Goal: Communication & Community: Answer question/provide support

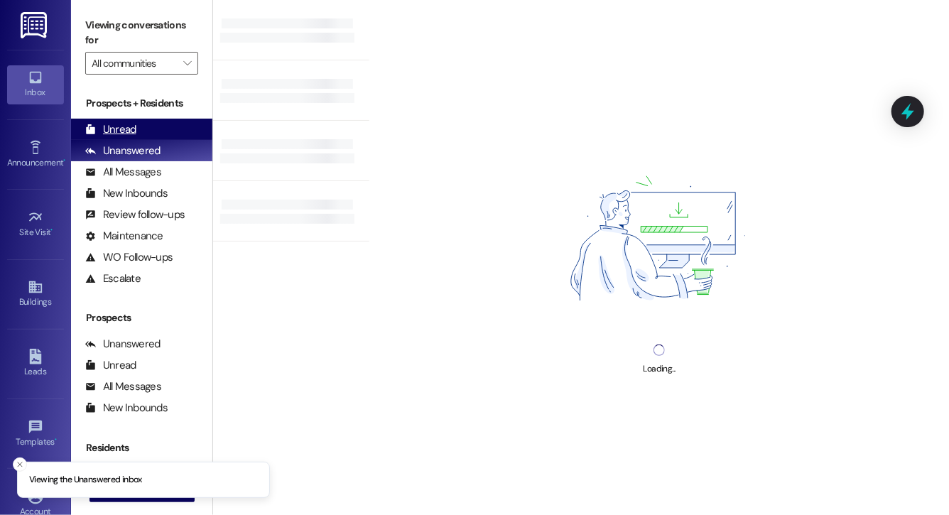
click at [154, 126] on div "Unread (0)" at bounding box center [141, 129] width 141 height 21
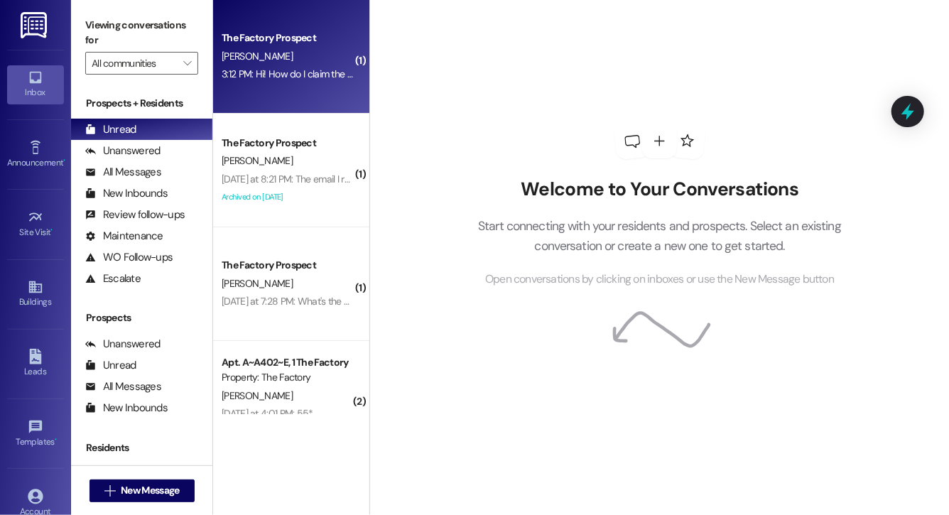
click at [311, 77] on div "3:12 PM: Hi! How do I claim the gift card? :) 3:12 PM: Hi! How do I claim the g…" at bounding box center [308, 74] width 172 height 13
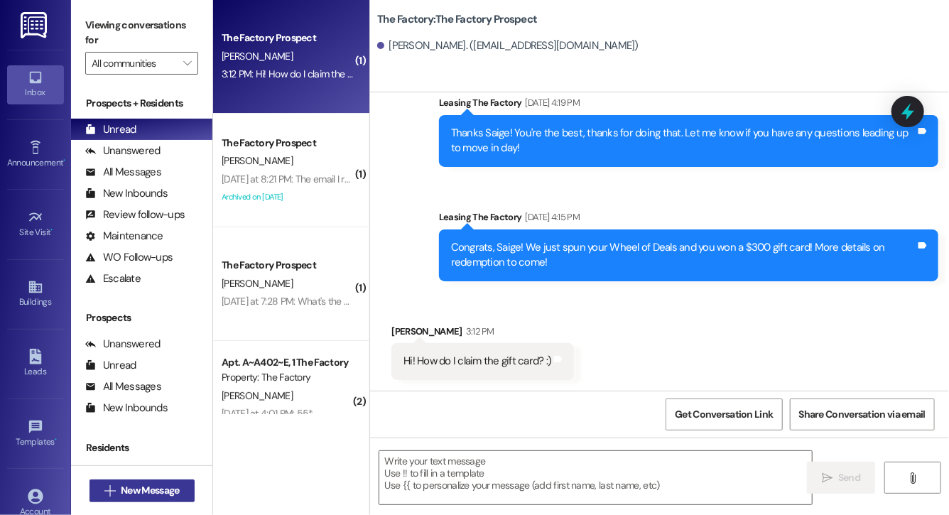
click at [148, 502] on button " New Message" at bounding box center [142, 491] width 105 height 23
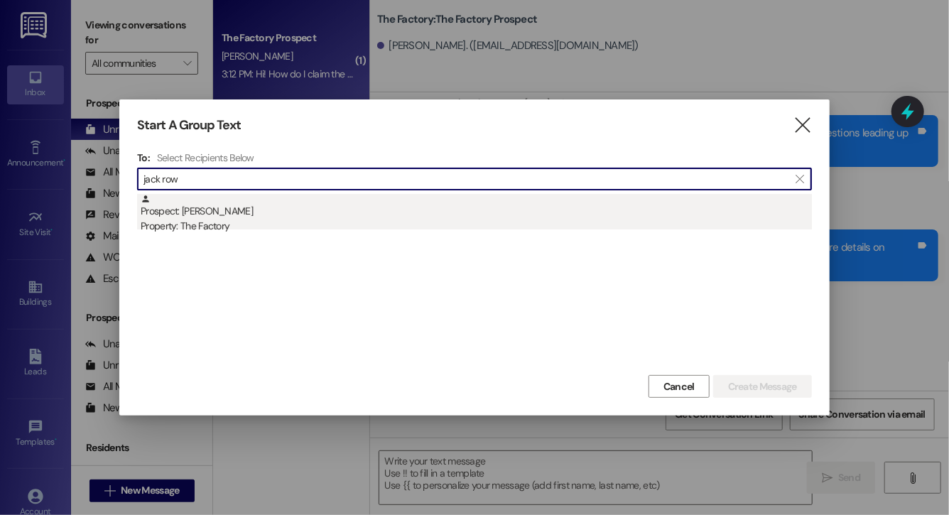
type input "jack row"
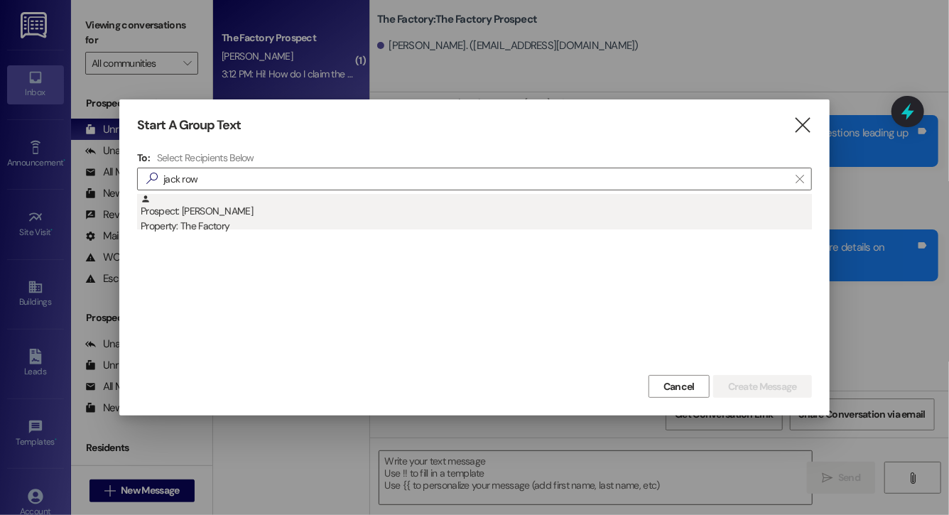
click at [391, 210] on div "Prospect: Jack Rowser Property: The Factory" at bounding box center [477, 214] width 672 height 41
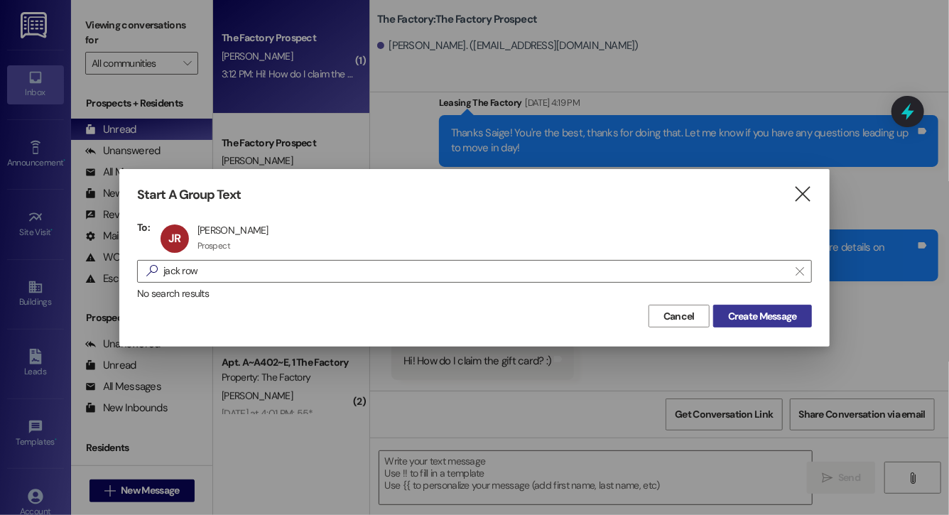
click at [726, 321] on span "Create Message" at bounding box center [763, 316] width 75 height 15
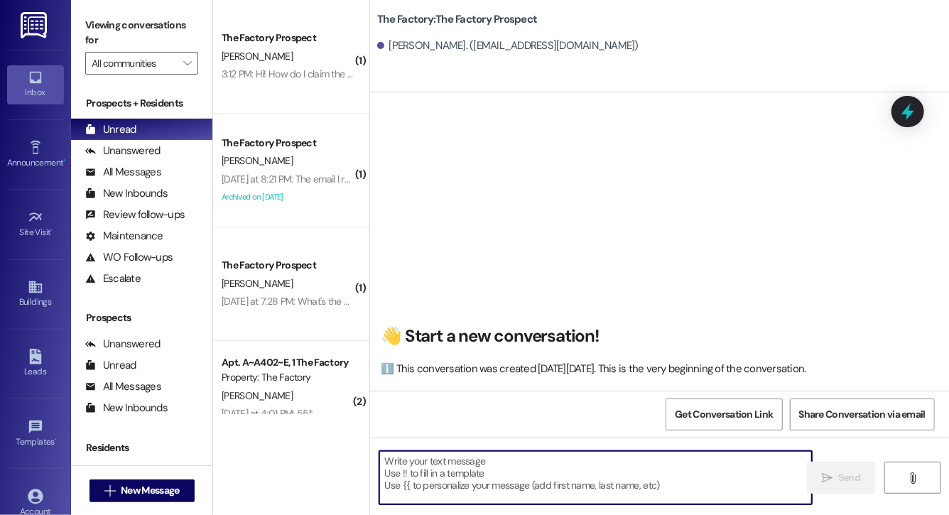
click at [623, 477] on textarea at bounding box center [596, 477] width 433 height 53
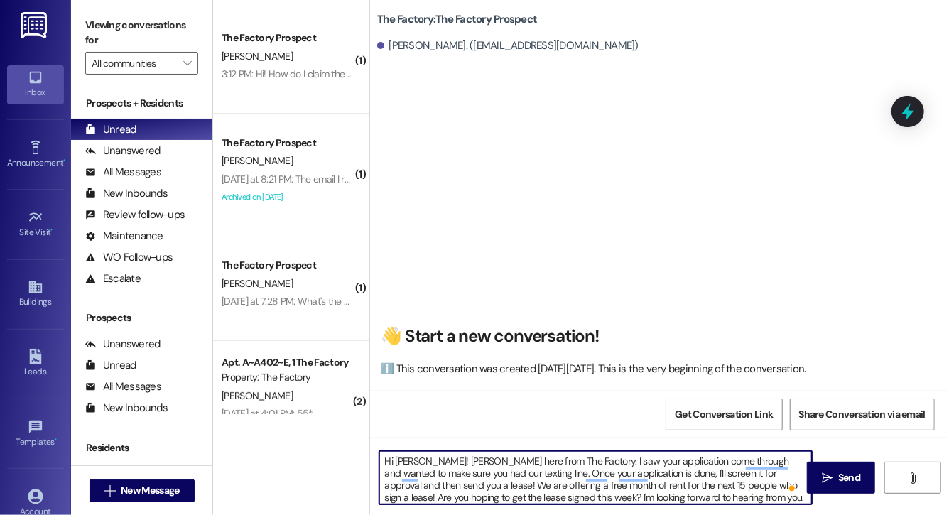
click at [690, 474] on textarea "Hi Jack! Evie here from The Factory. I saw your application come through and wa…" at bounding box center [596, 477] width 433 height 53
type textarea "Hi Jack! Evie here from The Factory. I saw your application come through and wa…"
click at [839, 478] on span "Send" at bounding box center [850, 477] width 22 height 15
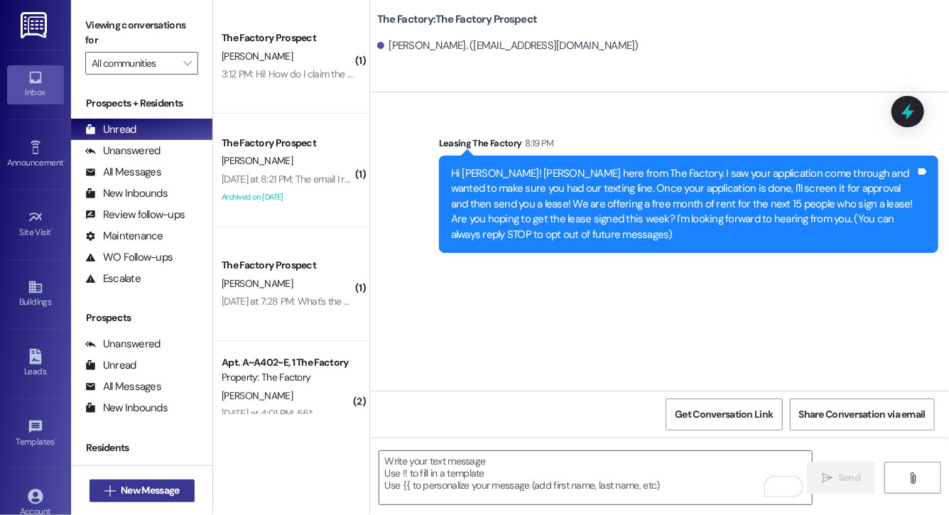
click at [160, 480] on button " New Message" at bounding box center [142, 491] width 105 height 23
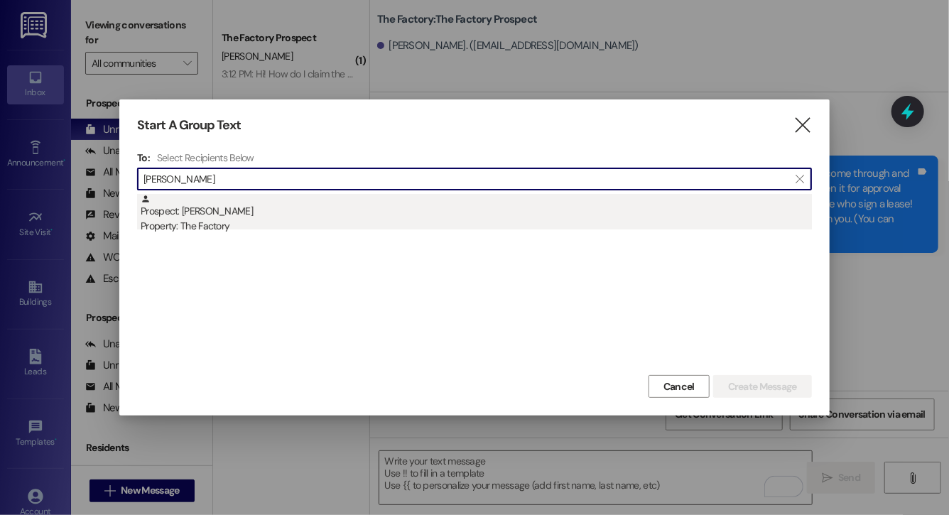
type input "kylie mid"
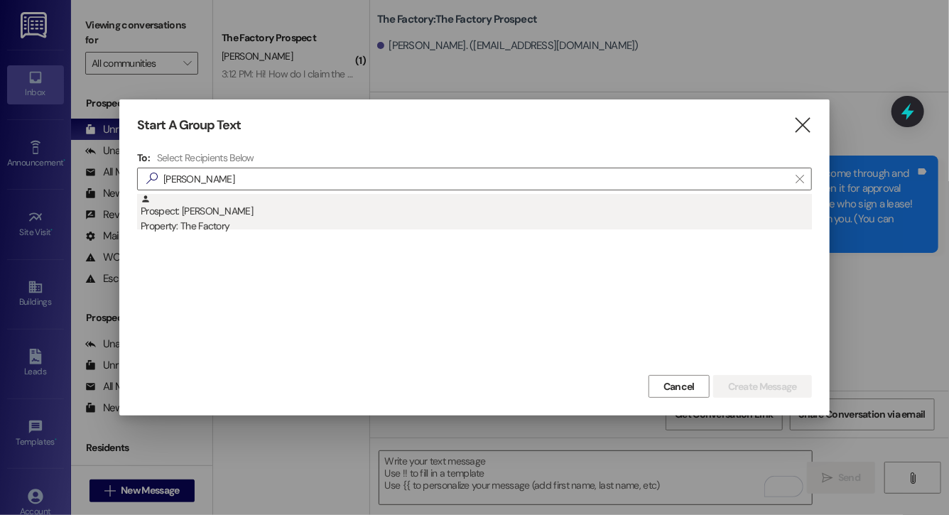
click at [338, 206] on div "Prospect: Kylie Midson Property: The Factory" at bounding box center [477, 214] width 672 height 41
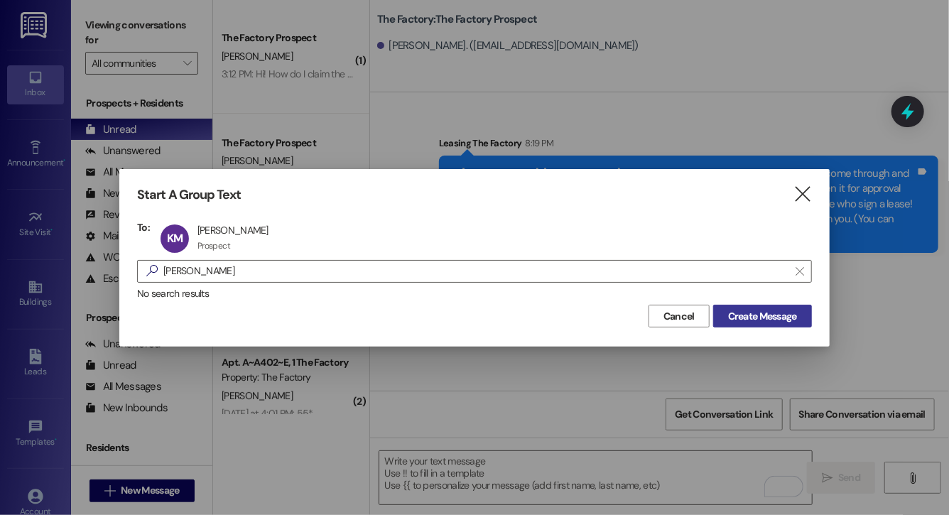
click at [753, 318] on span "Create Message" at bounding box center [762, 316] width 69 height 15
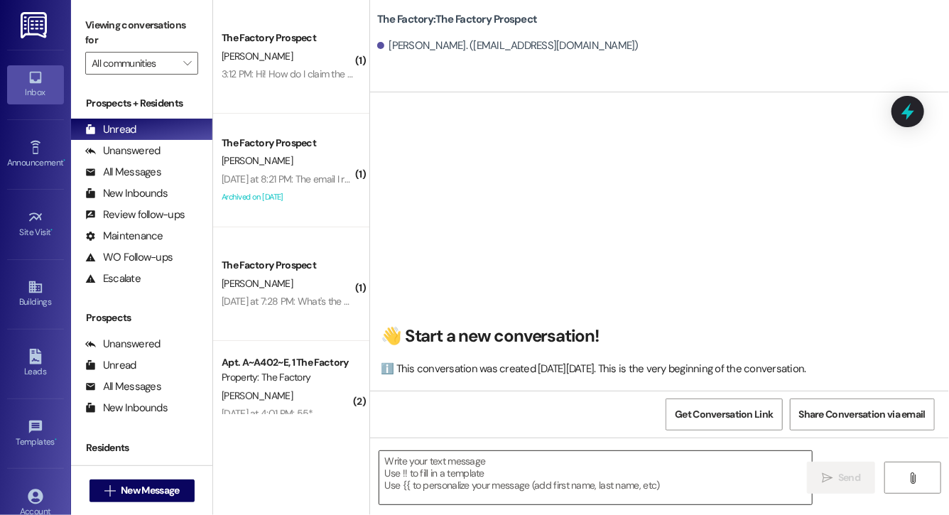
click at [564, 471] on textarea at bounding box center [596, 477] width 433 height 53
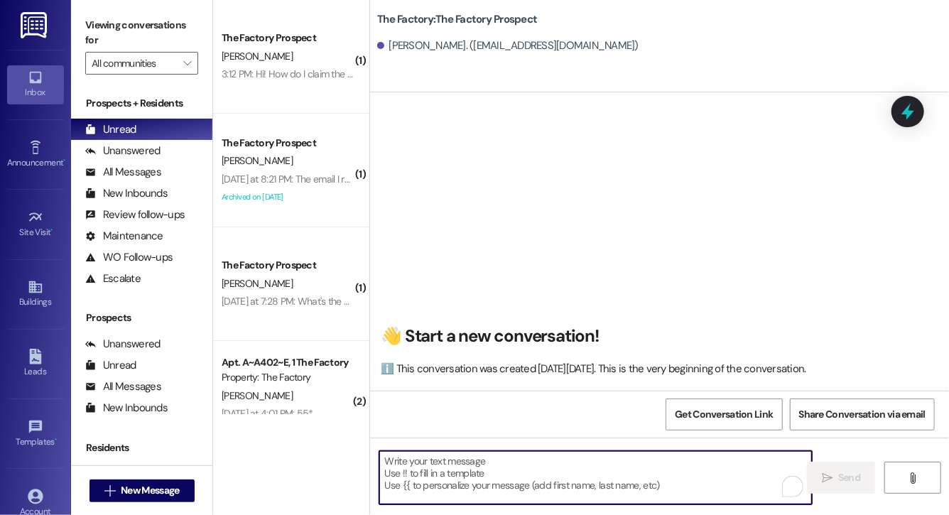
paste textarea "Hi Jack! Evie here from The Factory. I saw your application come through and wa…"
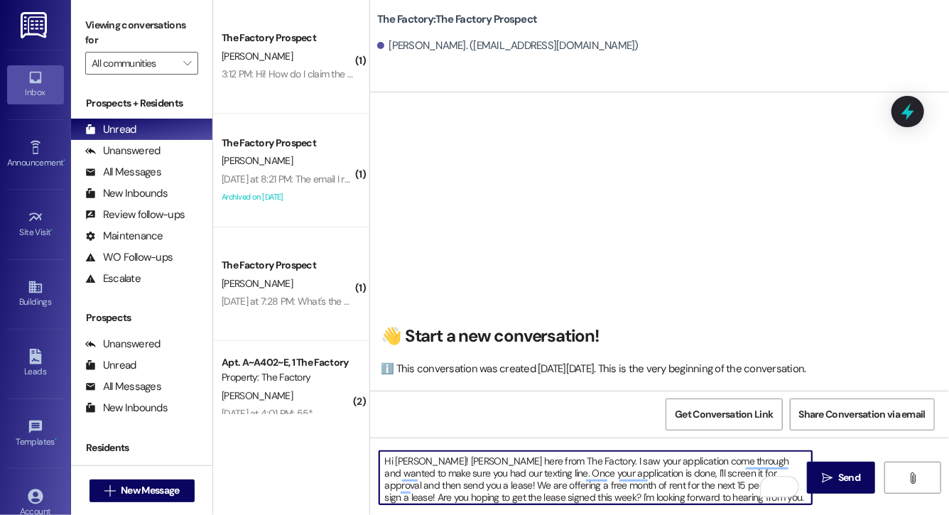
click at [413, 463] on textarea "Hi Jack! Evie here from The Factory. I saw your application come through and wa…" at bounding box center [596, 477] width 433 height 53
type textarea "Hi Kylie! Evie here from The Factory. I saw your application come through and w…"
click at [478, 488] on textarea "Hi Kylie! Evie here from The Factory. I saw your application come through and w…" at bounding box center [596, 477] width 433 height 53
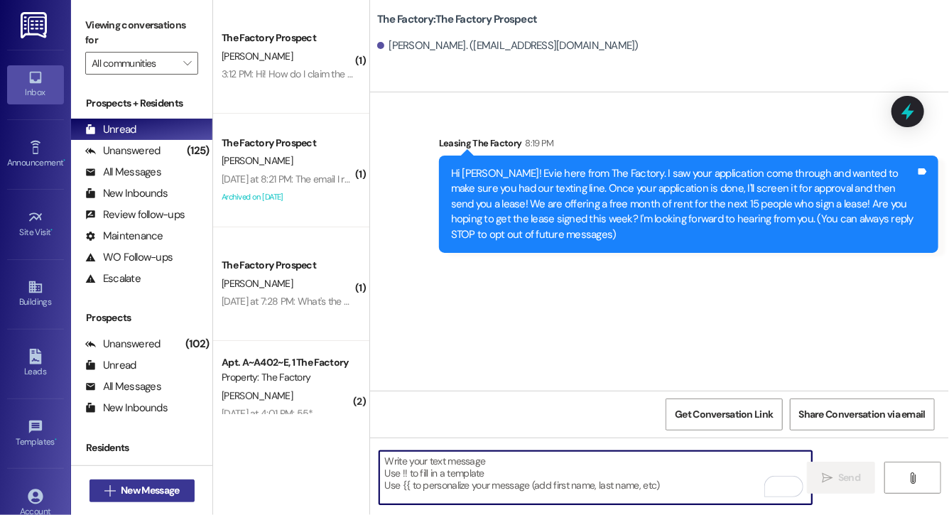
click at [158, 493] on span "New Message" at bounding box center [150, 490] width 58 height 15
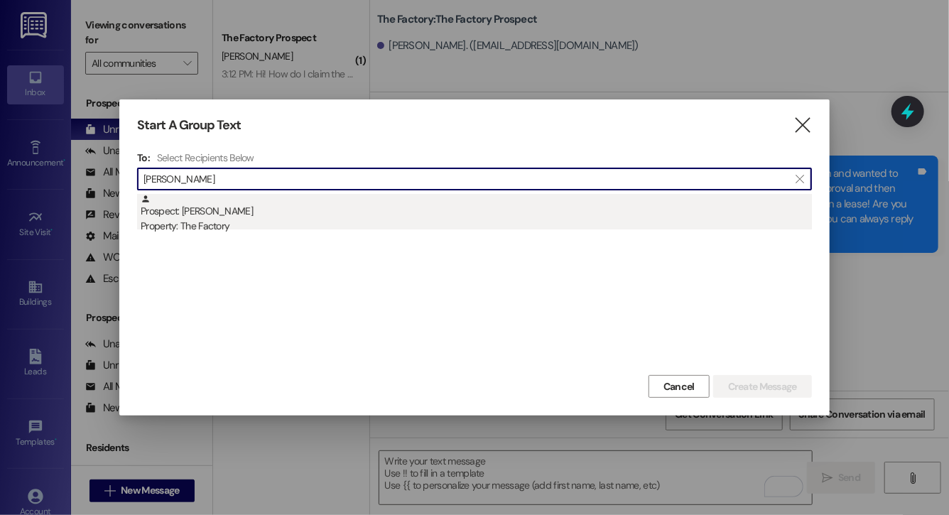
type input "chase che"
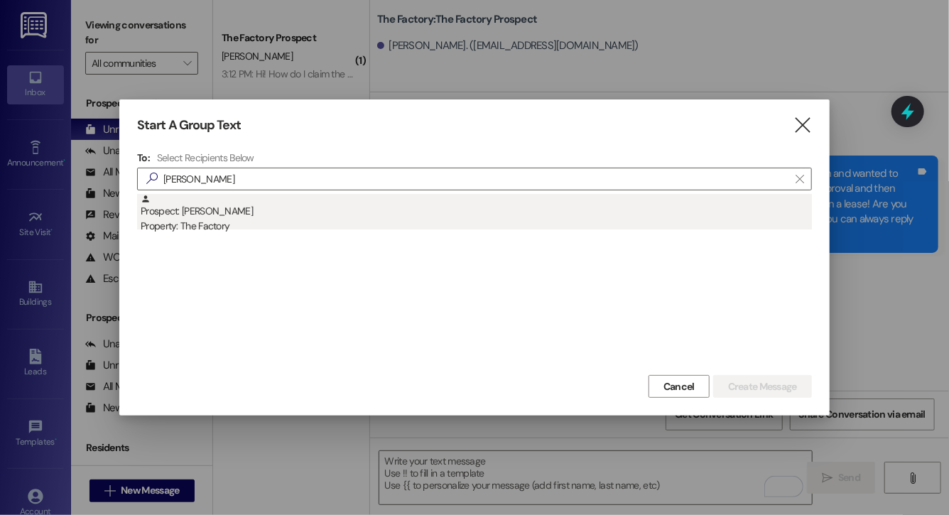
click at [239, 224] on div "Property: The Factory" at bounding box center [477, 226] width 672 height 15
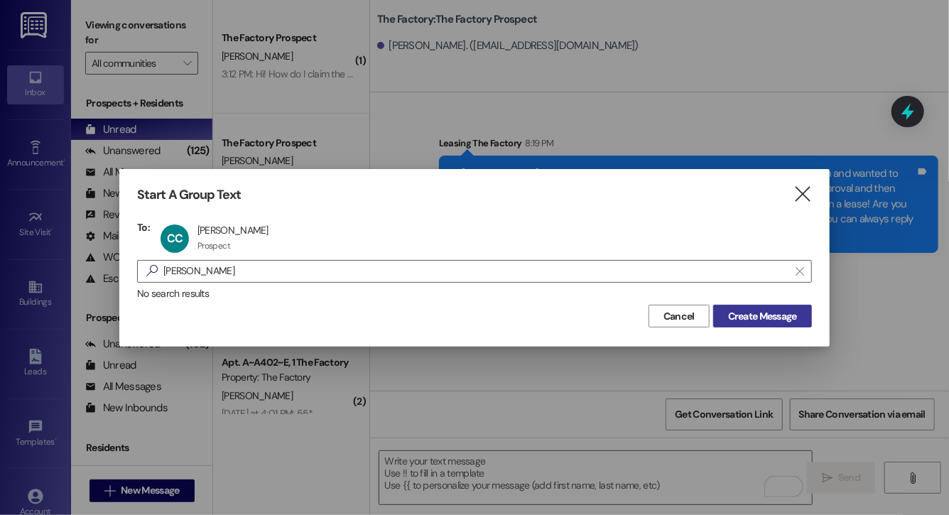
click at [790, 318] on span "Create Message" at bounding box center [762, 316] width 69 height 15
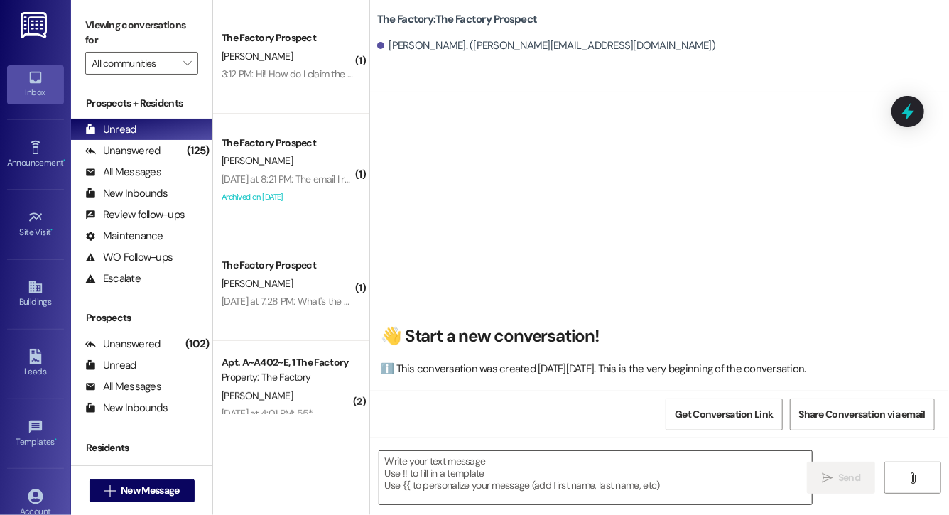
click at [528, 478] on textarea at bounding box center [596, 477] width 433 height 53
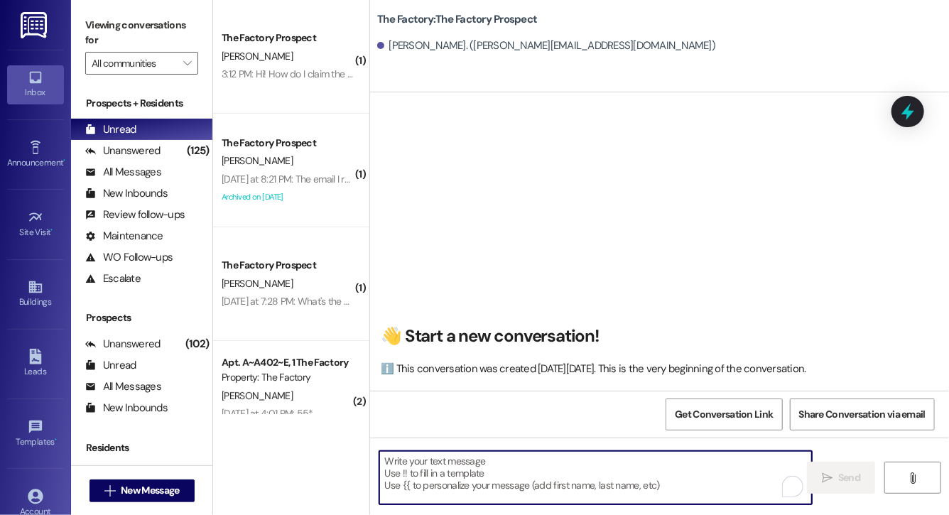
paste textarea "Hi Kylie! Evie here from The Factory. I saw your application come through and w…"
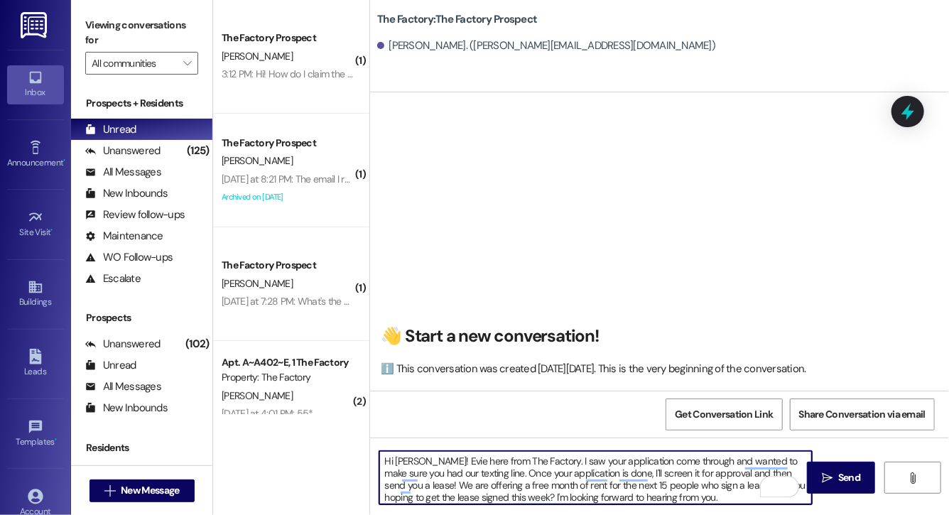
click at [413, 458] on textarea "Hi Kylie! Evie here from The Factory. I saw your application come through and w…" at bounding box center [596, 477] width 433 height 53
click at [630, 460] on textarea "Hi Chase! Evie here from The Factory. I saw your application come through and w…" at bounding box center [596, 477] width 433 height 53
click at [716, 498] on textarea "Hi Chase! Evie here from The Factory. I saw your information come through and w…" at bounding box center [596, 477] width 433 height 53
drag, startPoint x: 529, startPoint y: 472, endPoint x: 505, endPoint y: 472, distance: 23.5
click at [505, 472] on textarea "Hi Chase! Evie here from The Factory. I saw your information come through and w…" at bounding box center [596, 477] width 433 height 53
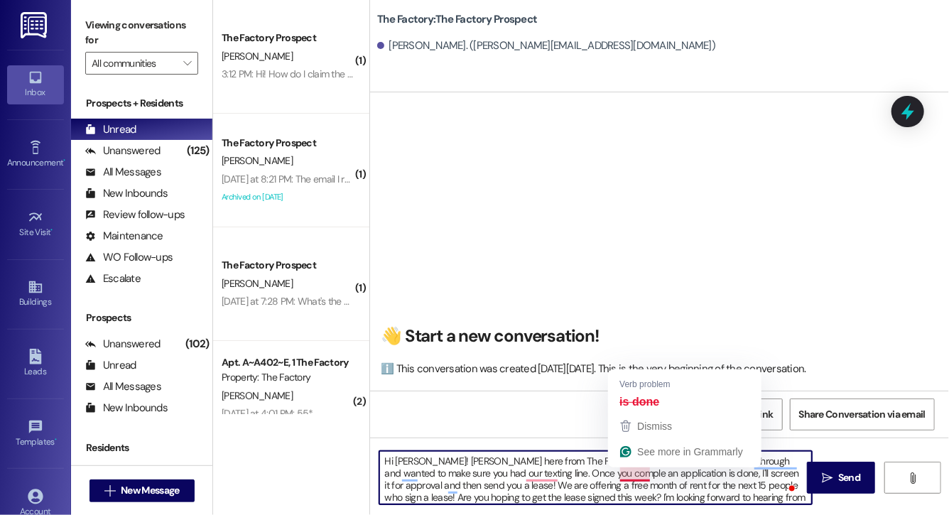
drag, startPoint x: 650, startPoint y: 474, endPoint x: 605, endPoint y: 473, distance: 44.8
click at [605, 473] on textarea "Hi Chase! Evie here from The Factory. I saw your information come through and w…" at bounding box center [596, 477] width 433 height 53
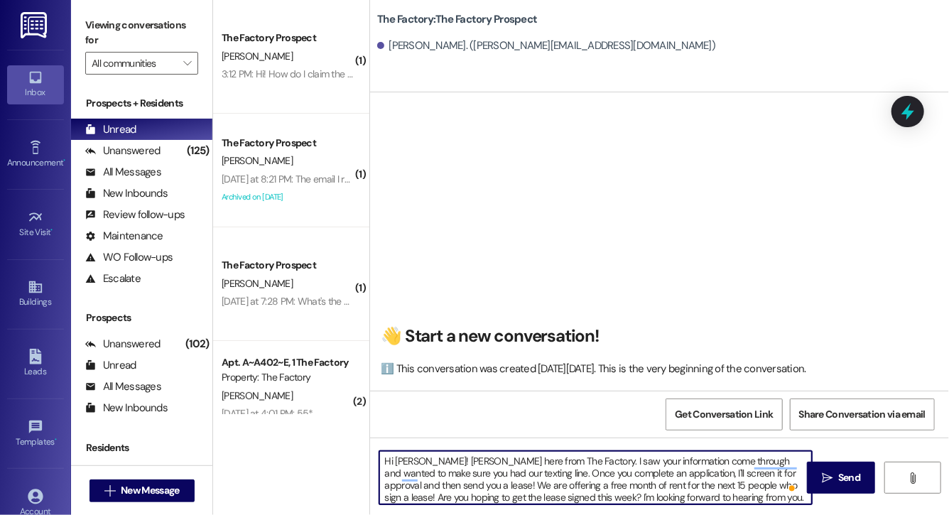
click at [677, 471] on textarea "Hi Chase! Evie here from The Factory. I saw your information come through and w…" at bounding box center [596, 477] width 433 height 53
type textarea "Hi Chase! Evie here from The Factory. I saw your information come through and w…"
click at [850, 472] on span "Send" at bounding box center [850, 477] width 22 height 15
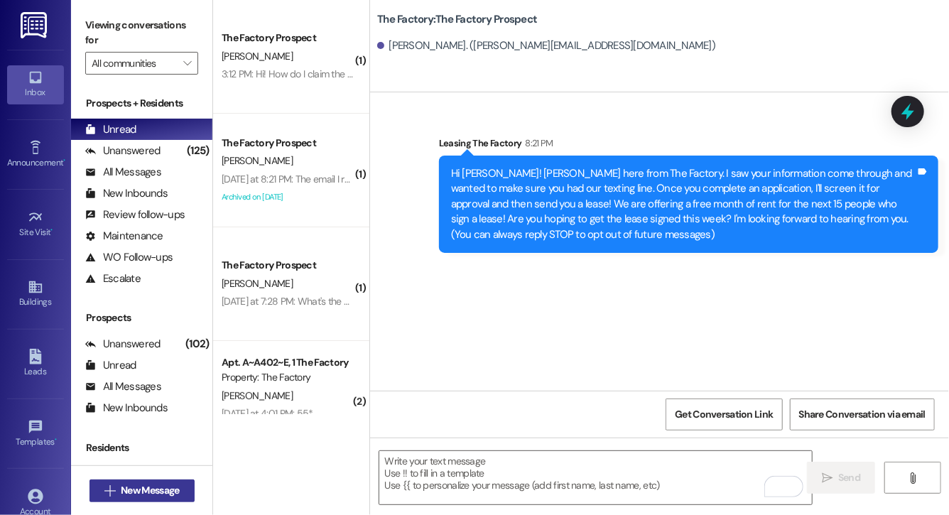
click at [127, 488] on span "New Message" at bounding box center [150, 490] width 58 height 15
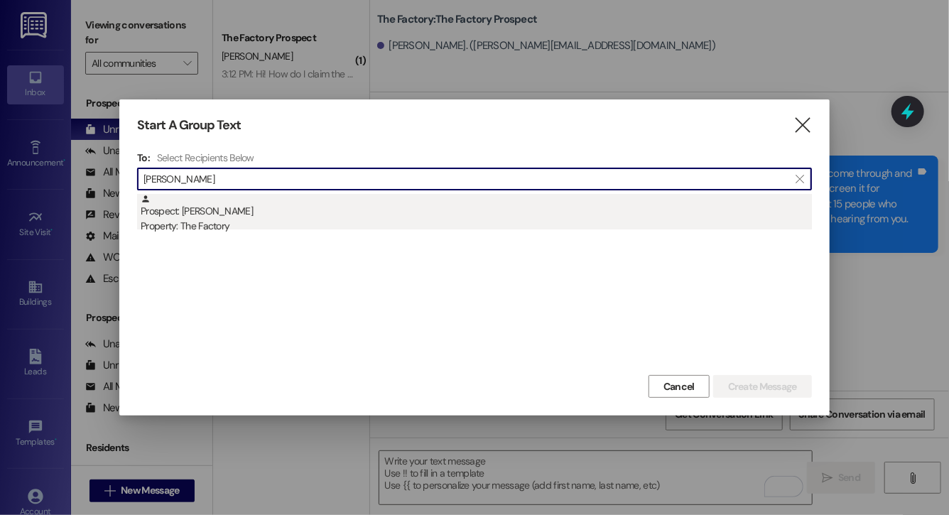
type input "max ted"
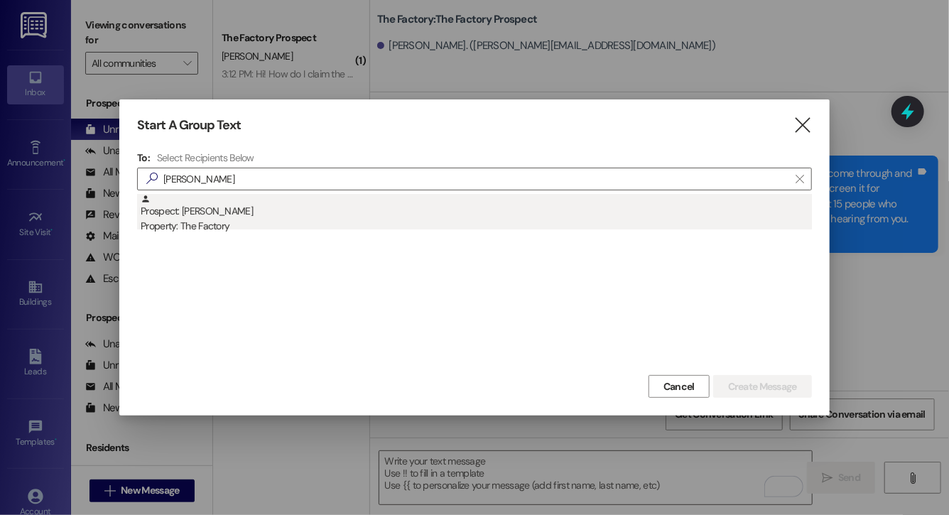
click at [293, 223] on div "Property: The Factory" at bounding box center [477, 226] width 672 height 15
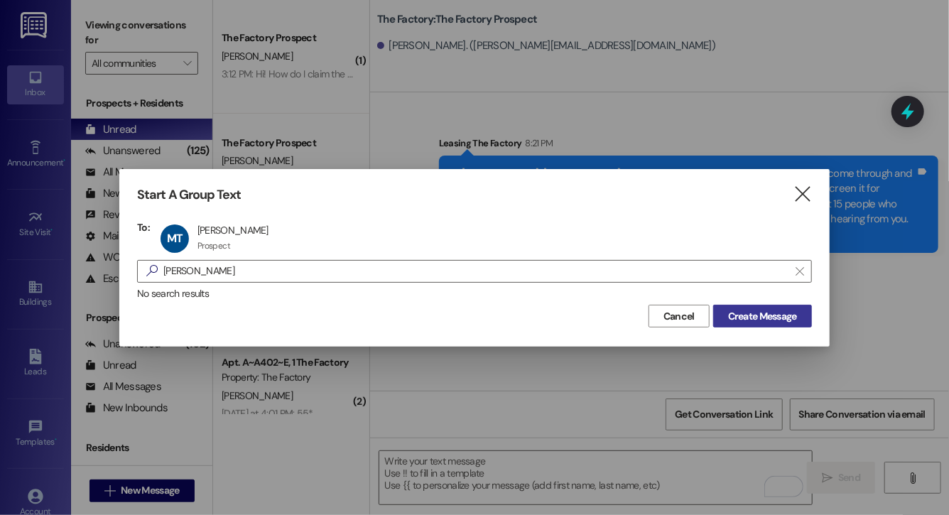
click at [728, 313] on span "Create Message" at bounding box center [762, 316] width 69 height 15
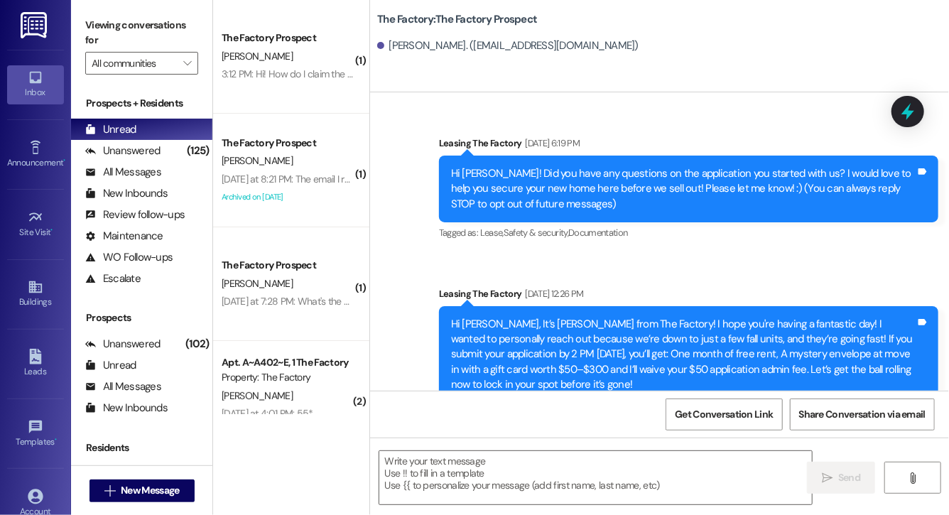
scroll to position [240, 0]
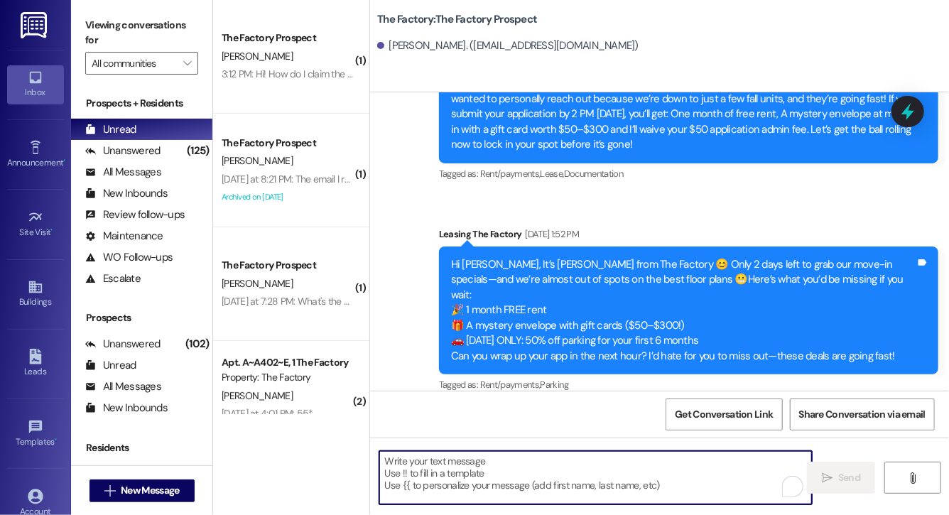
click at [569, 460] on textarea "To enrich screen reader interactions, please activate Accessibility in Grammarl…" at bounding box center [596, 477] width 433 height 53
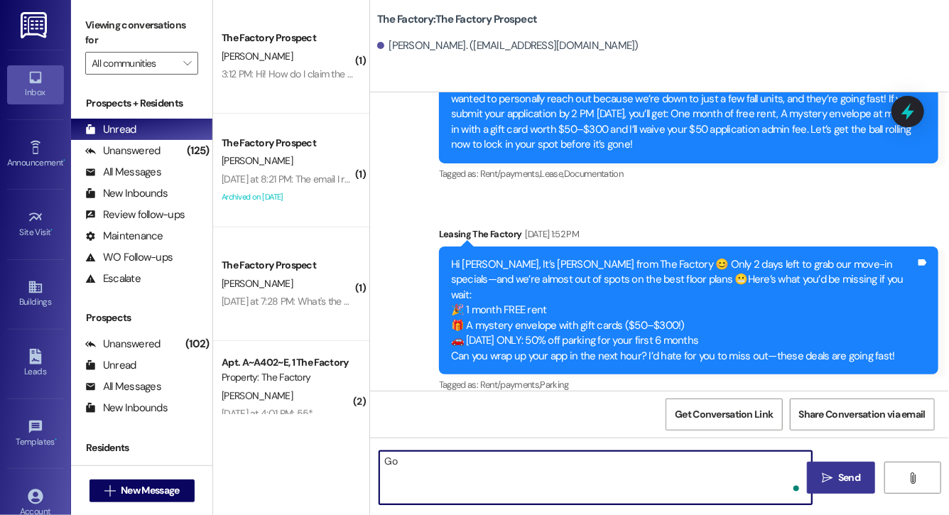
type textarea "G"
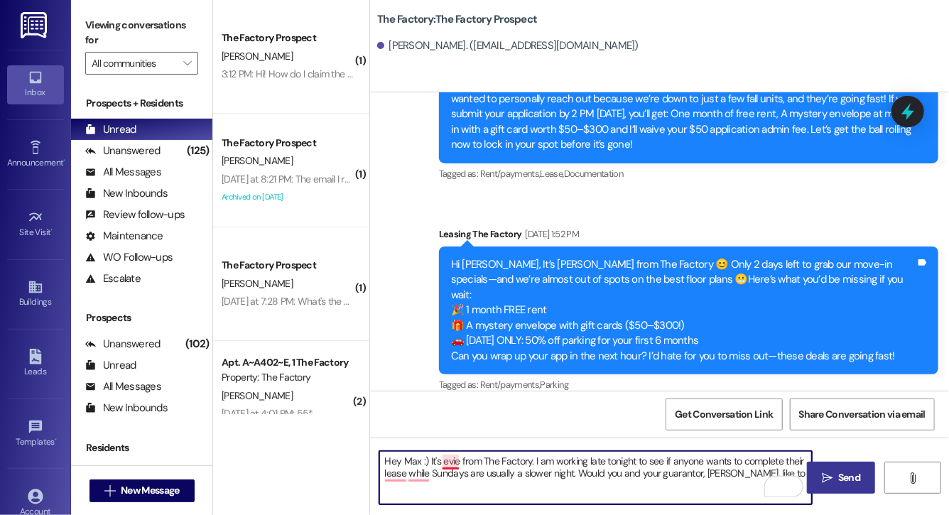
click at [448, 456] on textarea "Hey Max :) It's evie from The Factory. I am working late tonight to see if anyo…" at bounding box center [596, 477] width 433 height 53
click at [473, 499] on textarea "Hey Max :) It's Evie from The Factory. I am working late tonight to see if anyo…" at bounding box center [596, 477] width 433 height 53
click at [660, 485] on textarea "Hey Max :) It's Evie from The Factory. I am working late tonight to see if anyo…" at bounding box center [596, 477] width 433 height 53
click at [669, 490] on textarea "Hey Max :) It's Evie from The Factory. I am working late tonight to see if anyo…" at bounding box center [596, 477] width 433 height 53
drag, startPoint x: 669, startPoint y: 490, endPoint x: 387, endPoint y: 440, distance: 285.9
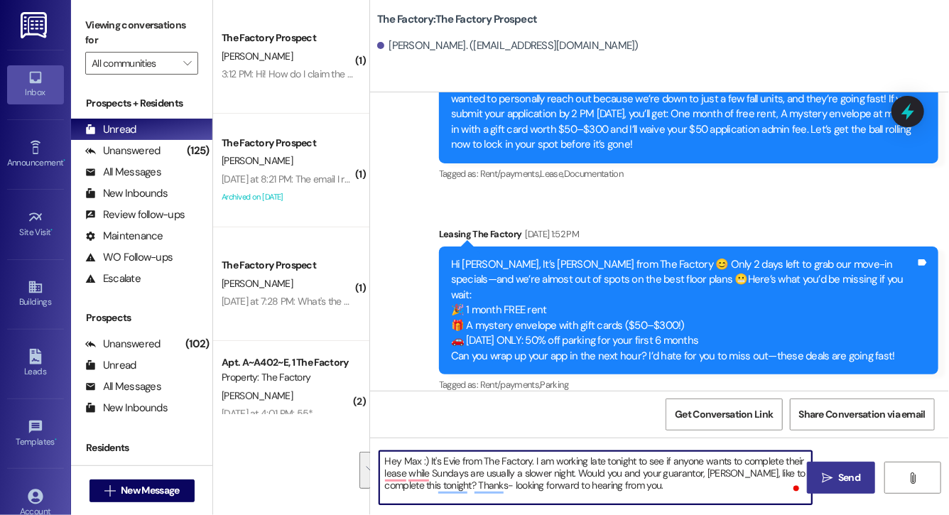
click at [387, 441] on div "Hey Max :) It's Evie from The Factory. I am working late tonight to see if anyo…" at bounding box center [659, 491] width 579 height 107
type textarea "Hey Max :) It's Evie from The Factory. I am working late tonight to see if anyo…"
click at [843, 481] on span "Send" at bounding box center [850, 477] width 22 height 15
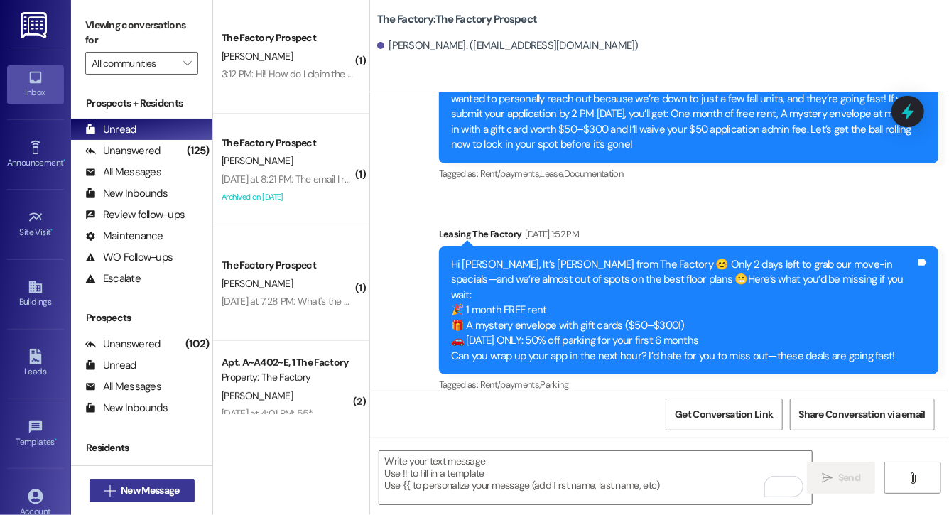
click at [173, 489] on span "New Message" at bounding box center [150, 490] width 58 height 15
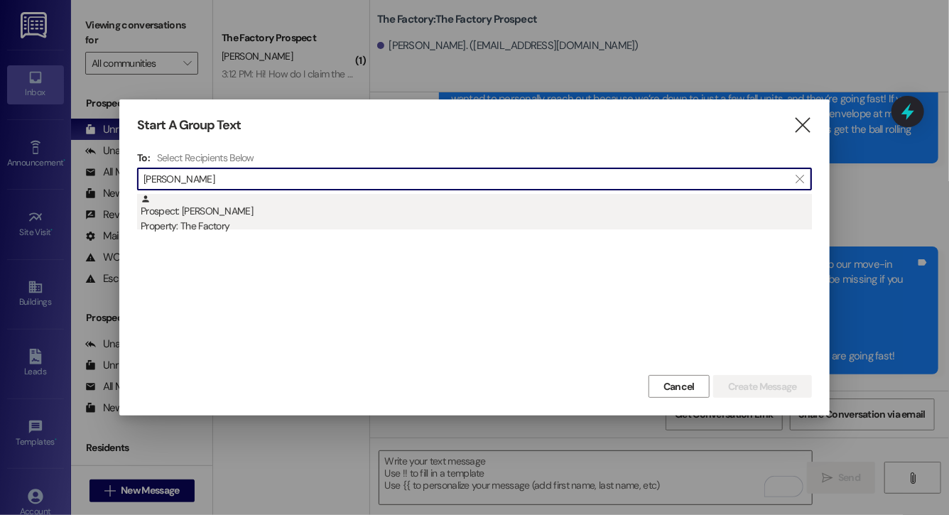
type input "isaac z"
click at [284, 227] on div "Property: The Factory" at bounding box center [477, 226] width 672 height 15
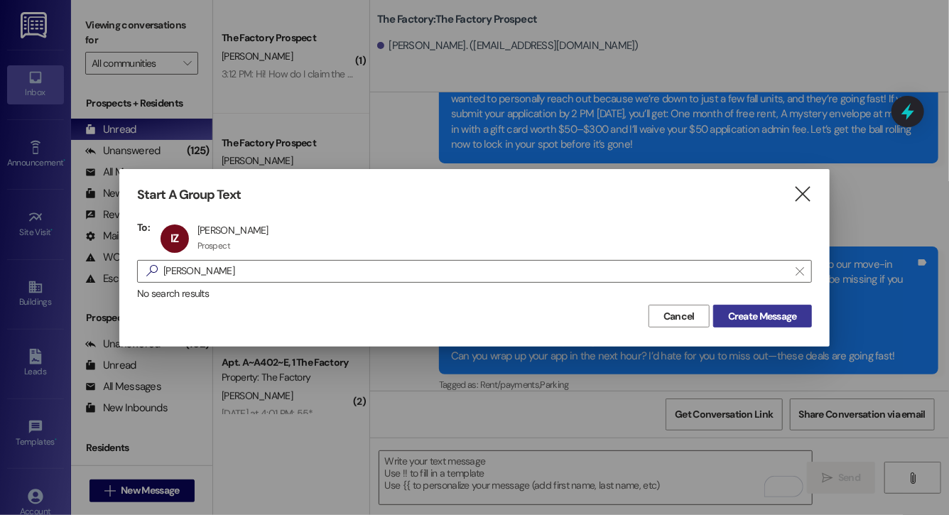
click at [768, 321] on span "Create Message" at bounding box center [762, 316] width 69 height 15
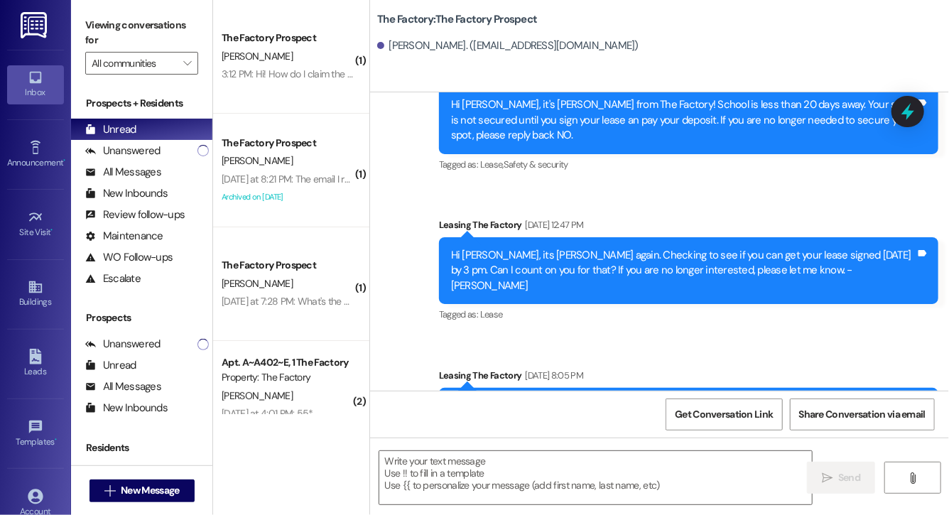
scroll to position [2497, 0]
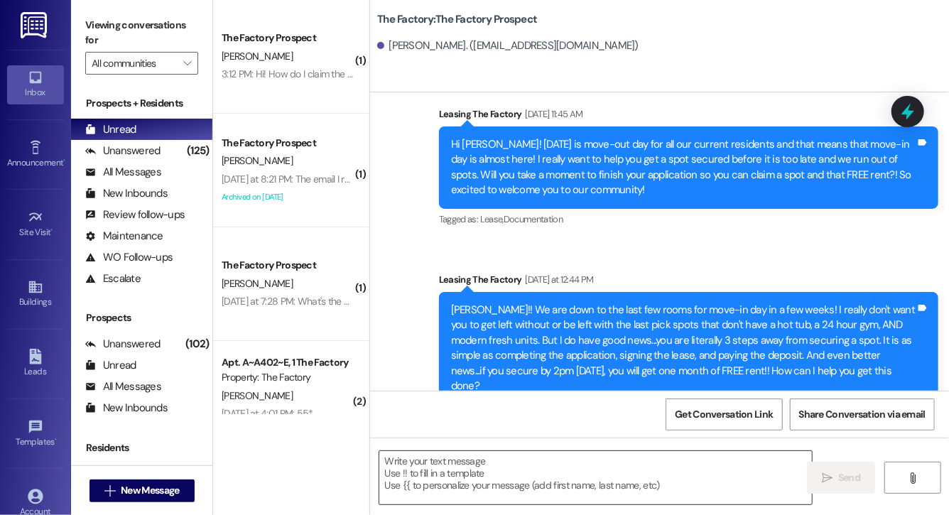
click at [637, 481] on textarea at bounding box center [596, 477] width 433 height 53
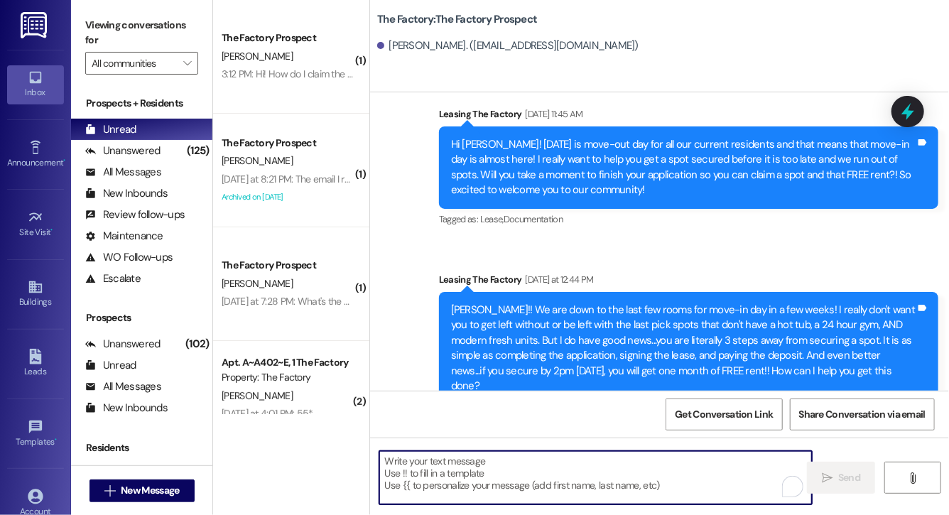
paste textarea "Hey Max :) It's Evie from The Factory. I am working late tonight to see if anyo…"
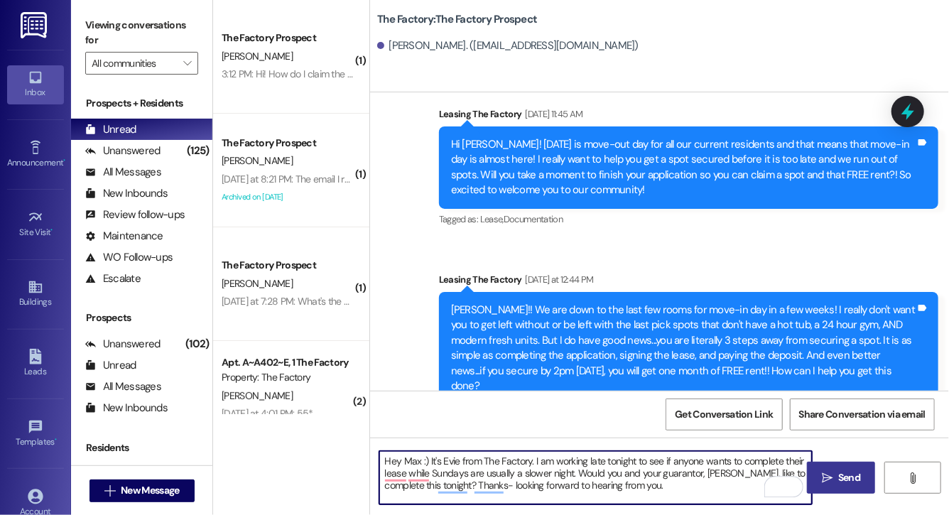
click at [419, 461] on textarea "Hey Max :) It's Evie from The Factory. I am working late tonight to see if anyo…" at bounding box center [596, 477] width 433 height 53
drag, startPoint x: 754, startPoint y: 475, endPoint x: 642, endPoint y: 475, distance: 112.3
click at [642, 475] on textarea "Hey Isaac :) It's Evie from The Factory. I am working late tonight to see if an…" at bounding box center [596, 477] width 433 height 53
type textarea "Hey [PERSON_NAME] :) It's Evie from The Factory. I am working late tonight to s…"
click at [687, 496] on textarea "Hey [PERSON_NAME] :) It's Evie from The Factory. I am working late tonight to s…" at bounding box center [596, 477] width 433 height 53
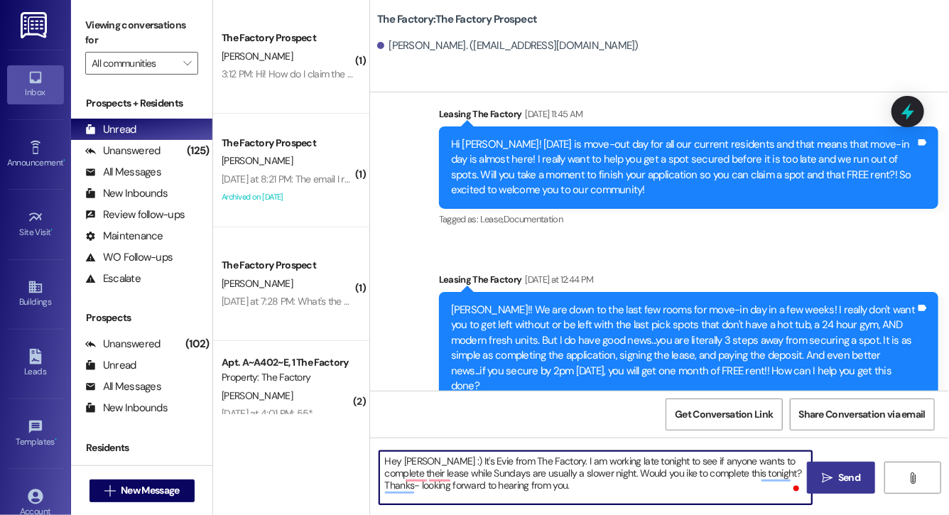
click at [511, 474] on textarea "Hey [PERSON_NAME] :) It's Evie from The Factory. I am working late tonight to s…" at bounding box center [596, 477] width 433 height 53
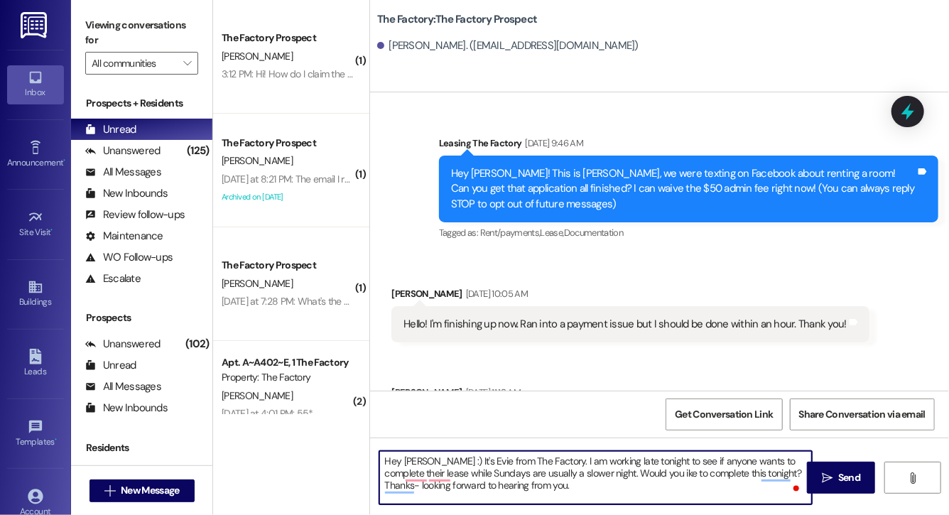
click at [511, 474] on textarea "Hey [PERSON_NAME] :) It's Evie from The Factory. I am working late tonight to s…" at bounding box center [596, 477] width 433 height 53
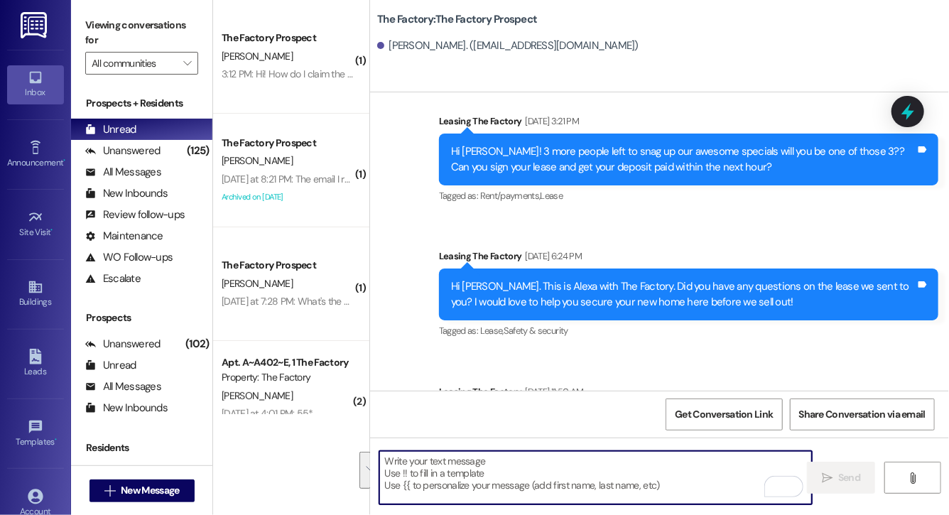
scroll to position [60, 0]
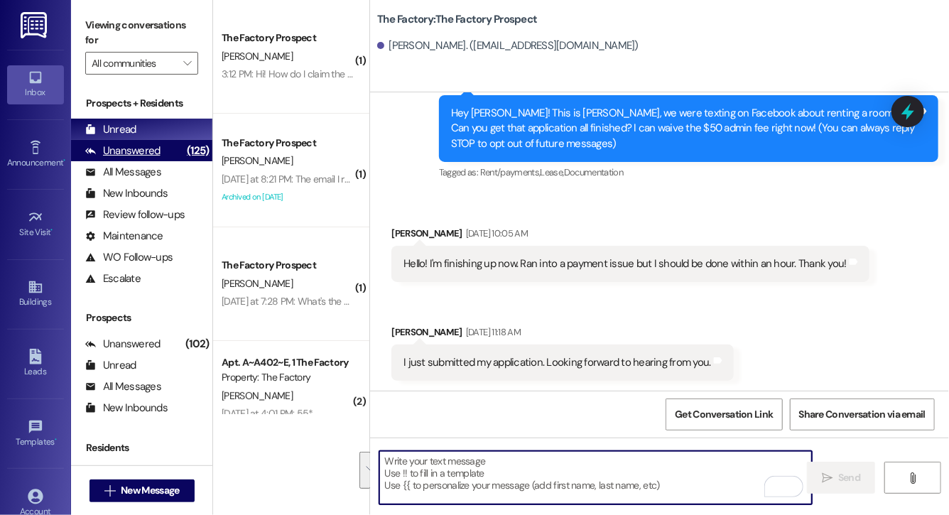
click at [165, 158] on div "Unanswered (125)" at bounding box center [141, 150] width 141 height 21
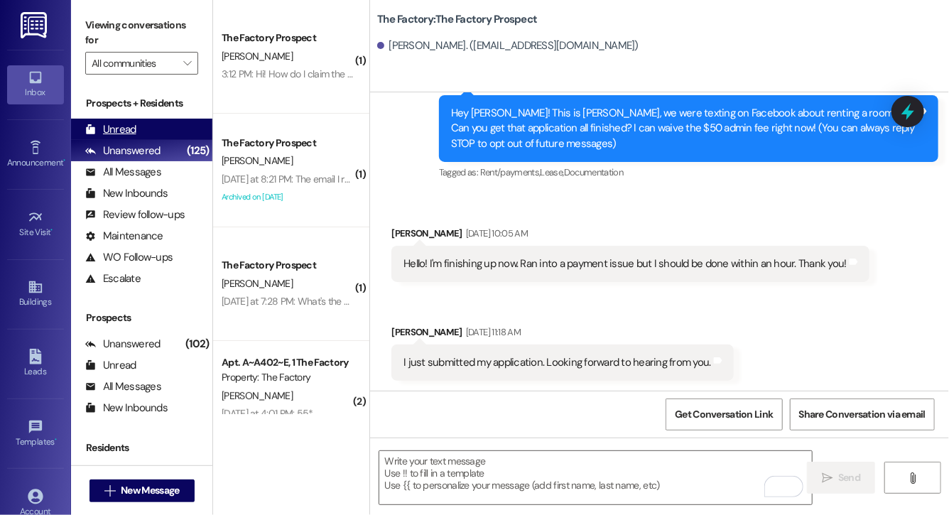
click at [165, 124] on div "Unread (0)" at bounding box center [141, 129] width 141 height 21
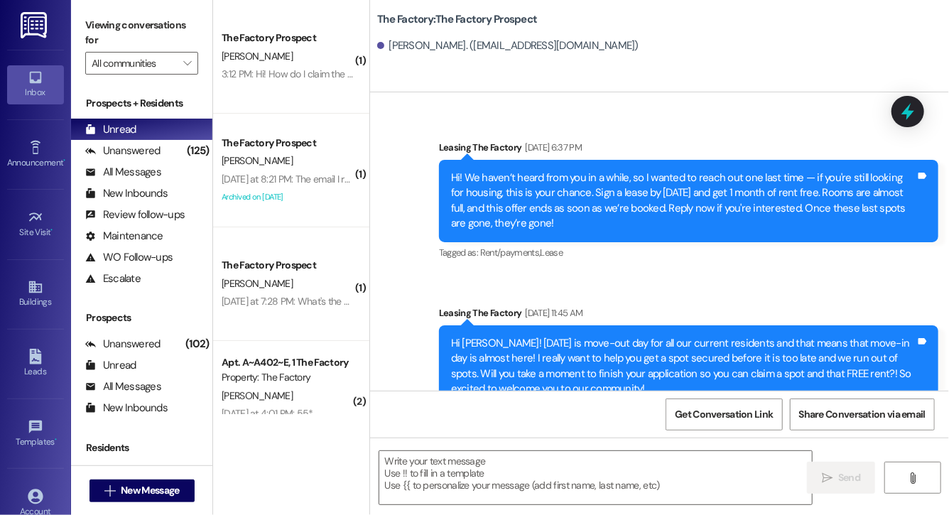
scroll to position [2647, 0]
